Goal: Browse casually: Explore the website without a specific task or goal

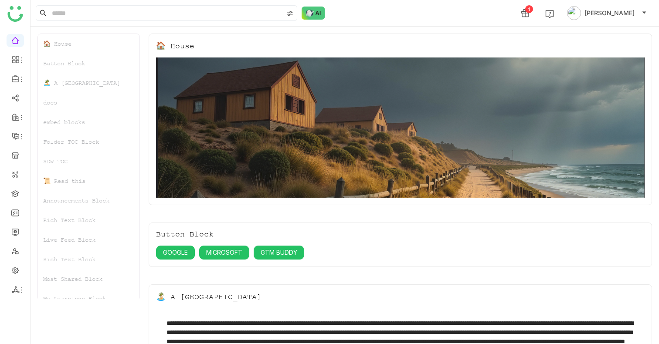
click at [74, 143] on div "Folder TOC Block" at bounding box center [88, 142] width 101 height 20
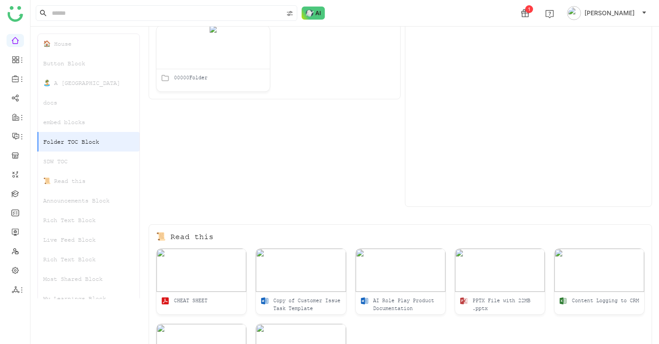
click at [76, 295] on div "My Learnings Block" at bounding box center [88, 299] width 101 height 20
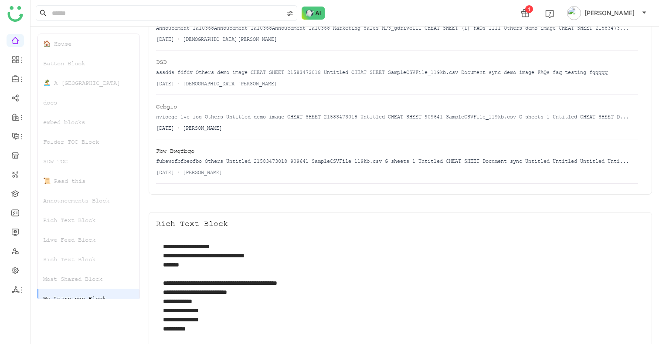
click at [81, 208] on div "Announcements Block" at bounding box center [88, 201] width 101 height 20
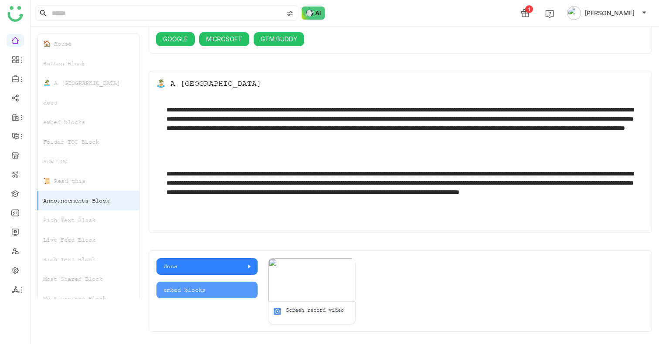
click at [85, 99] on div "docs" at bounding box center [88, 103] width 101 height 20
